Goal: Navigation & Orientation: Find specific page/section

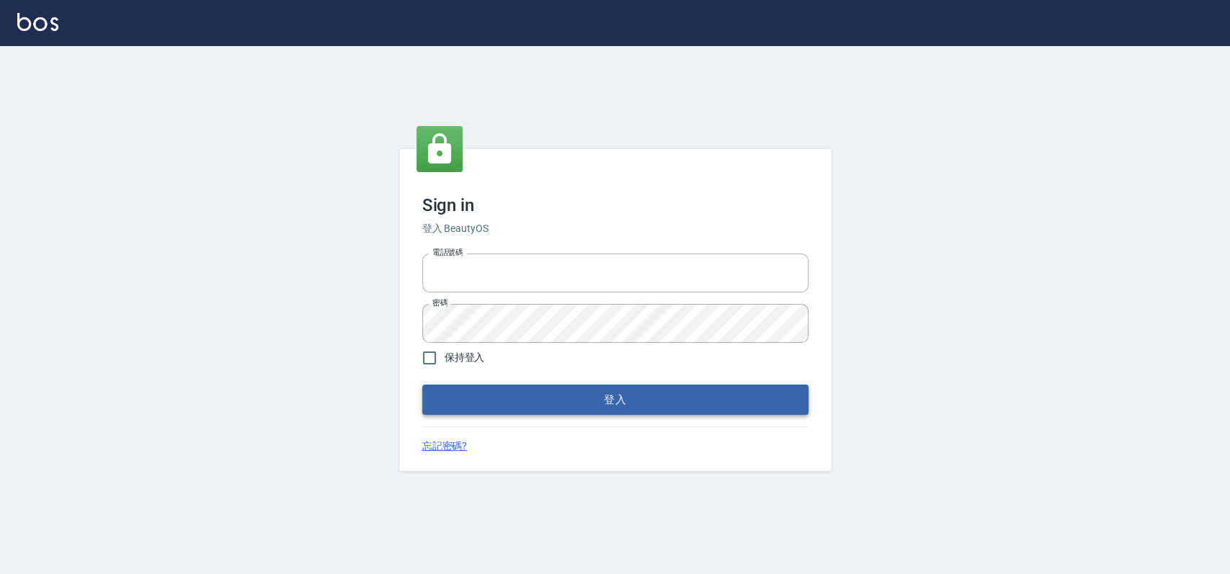
type input "033323173"
click at [486, 395] on button "登入" at bounding box center [615, 400] width 386 height 30
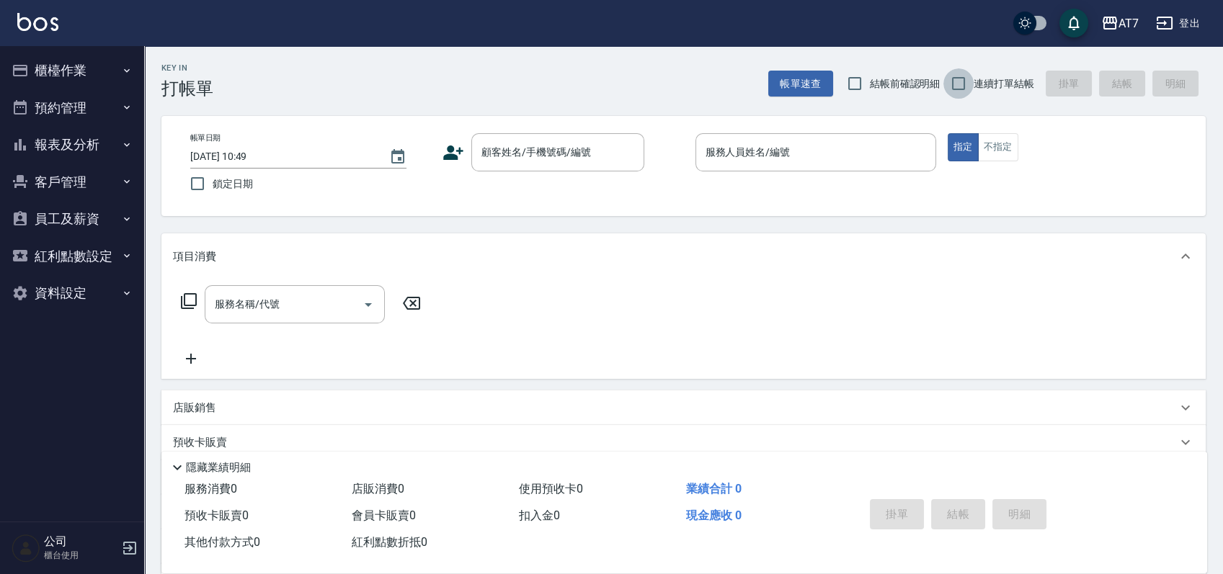
click at [954, 88] on input "連續打單結帳" at bounding box center [958, 83] width 30 height 30
checkbox input "true"
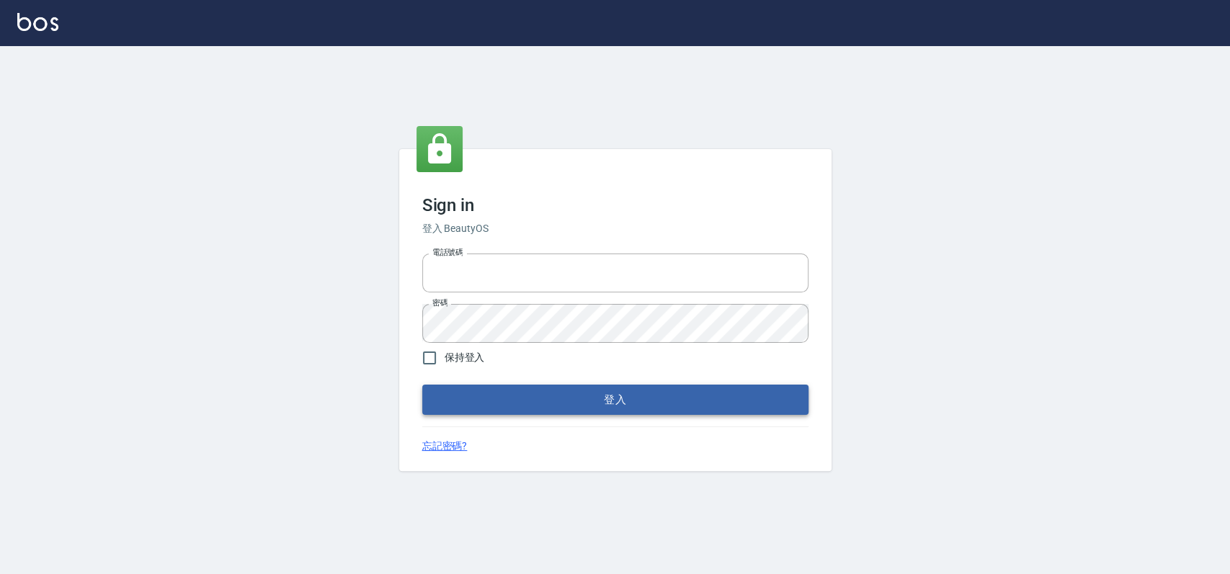
type input "033323173"
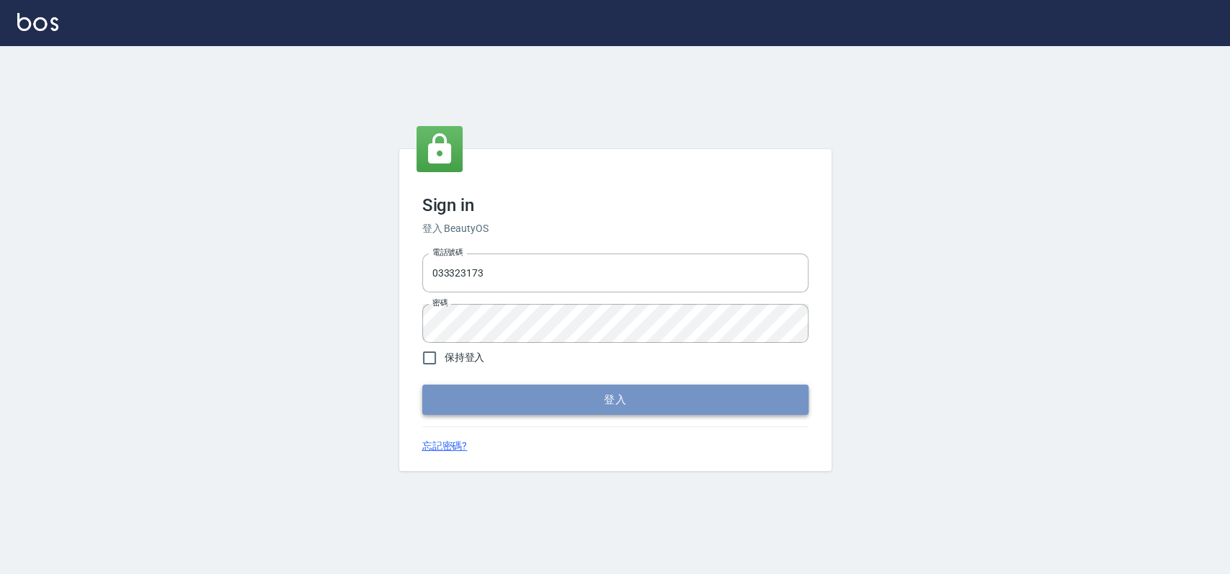
click at [473, 389] on button "登入" at bounding box center [615, 400] width 386 height 30
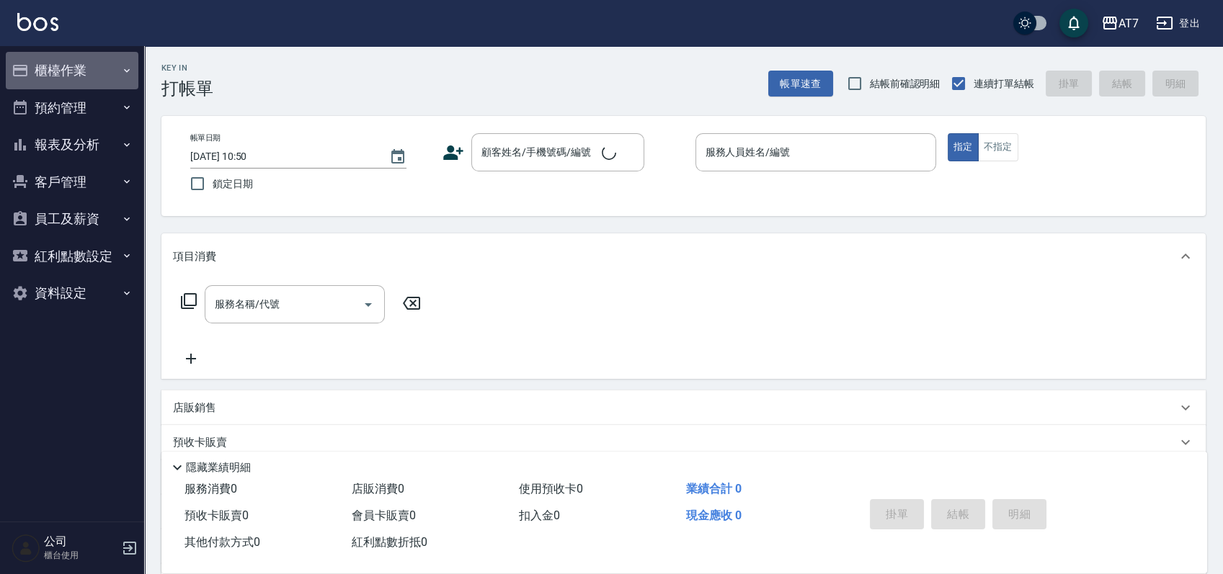
click at [82, 67] on button "櫃檯作業" at bounding box center [72, 70] width 133 height 37
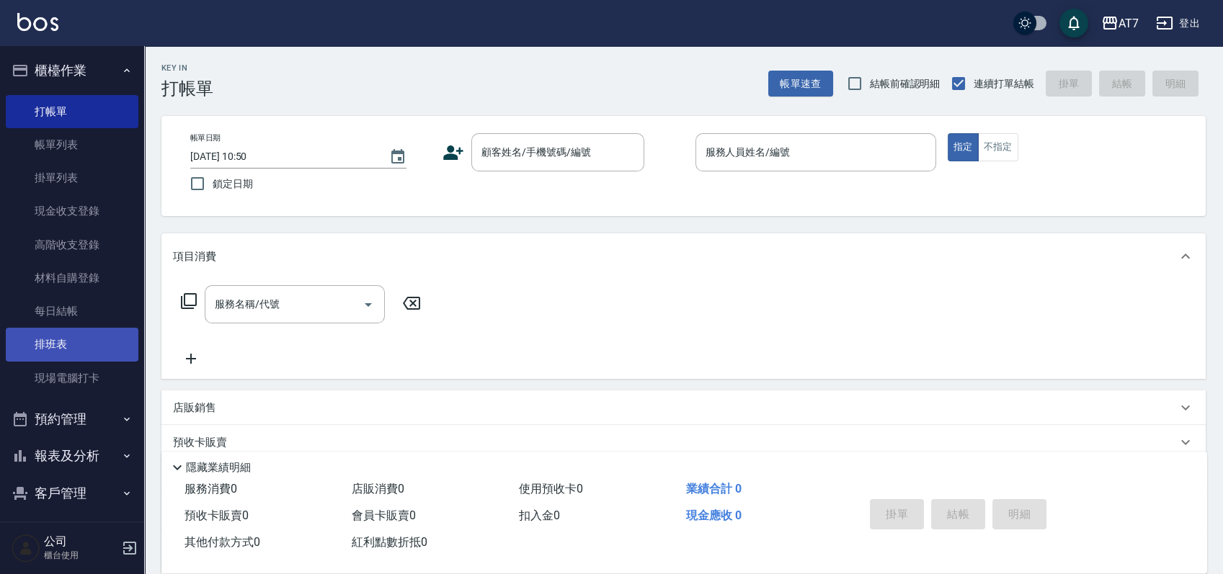
click at [65, 345] on link "排班表" at bounding box center [72, 344] width 133 height 33
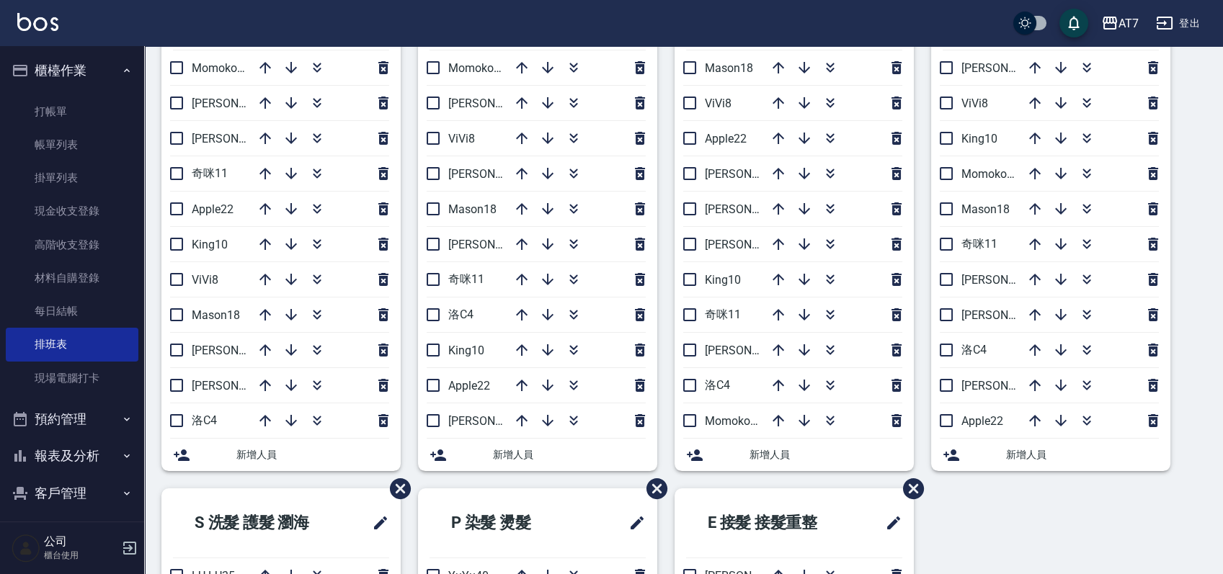
scroll to position [79, 0]
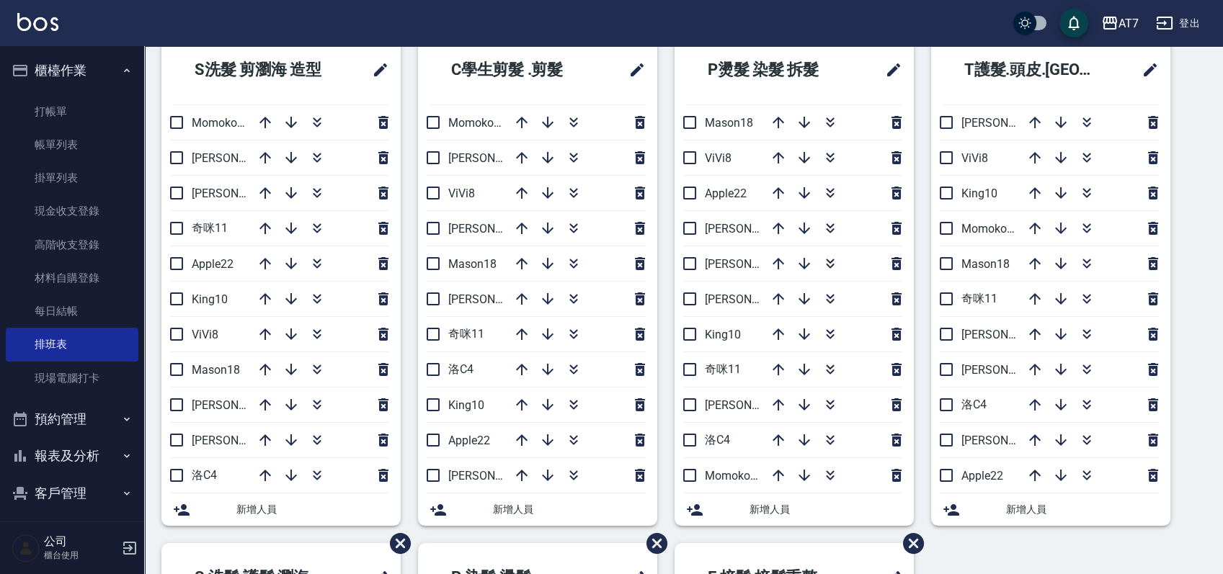
click at [1194, 390] on div "S洗髮 剪瀏海 造型 Momoko12 杜莎莎6 伊蕾2 奇咪11 Apple22 King10 ViVi8 Mason18 郭郭9 泰拉7 洛C4 新增人員…" at bounding box center [675, 543] width 1062 height 1016
